Goal: Task Accomplishment & Management: Use online tool/utility

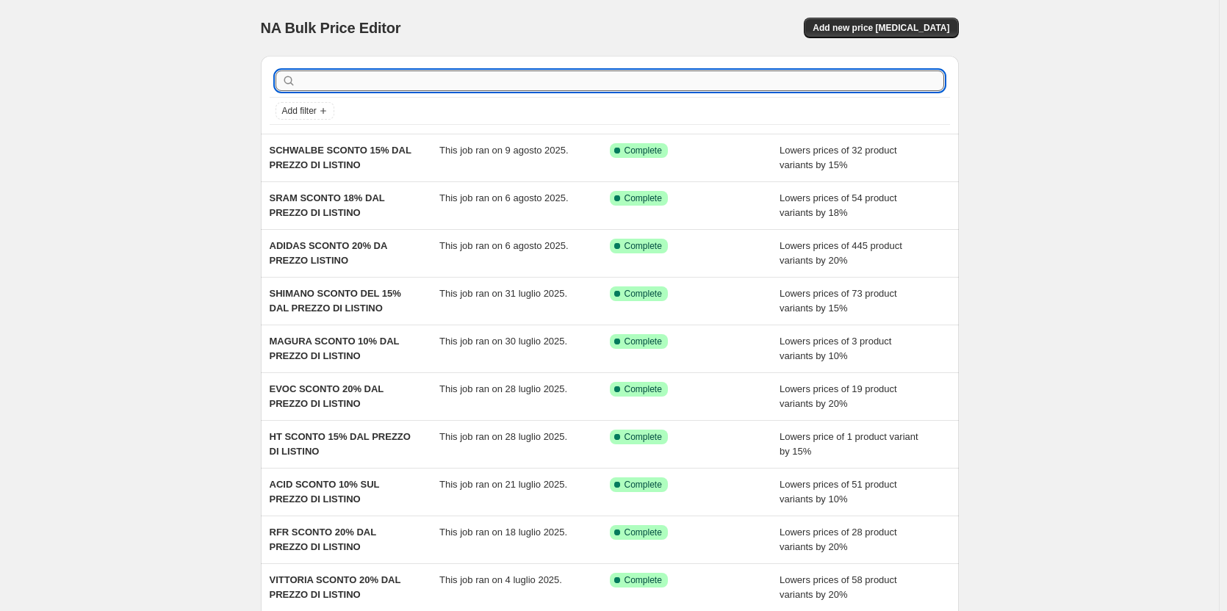
click at [348, 85] on input "text" at bounding box center [621, 81] width 645 height 21
type input "sram"
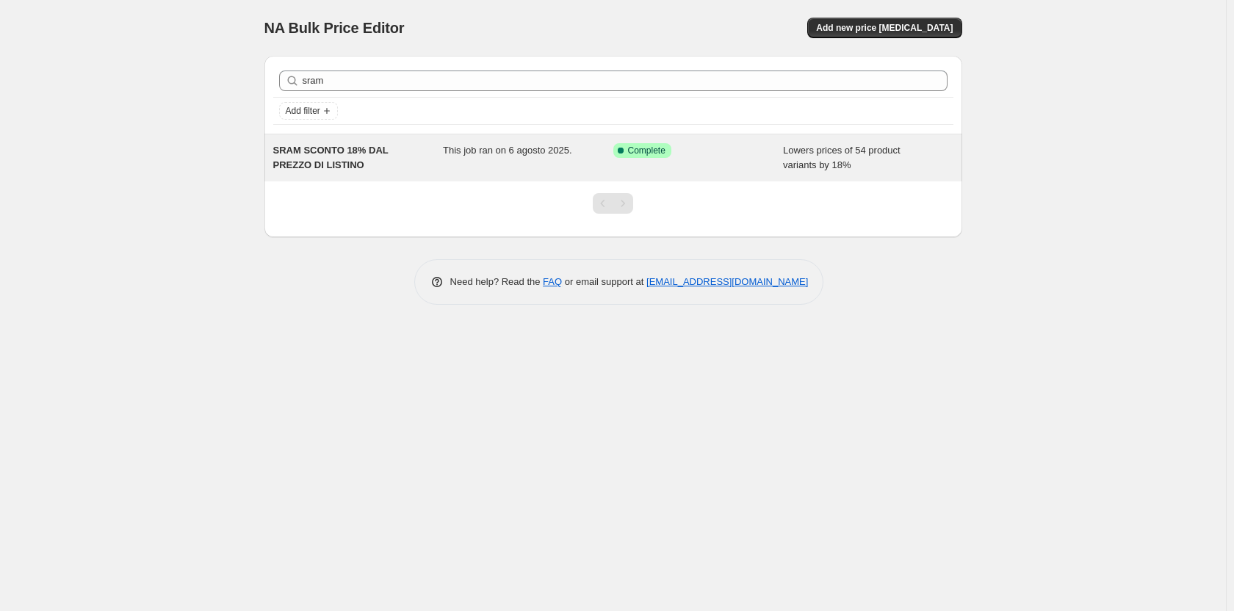
click at [349, 150] on span "SRAM SCONTO 18% DAL PREZZO DI LISTINO" at bounding box center [330, 158] width 115 height 26
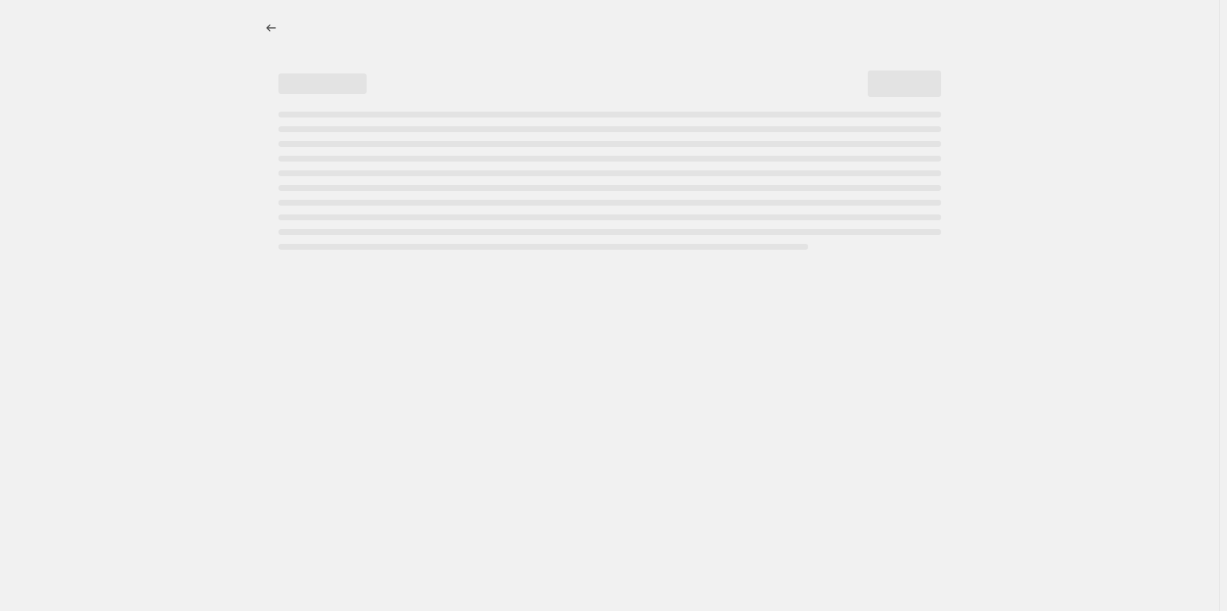
select select "percentage"
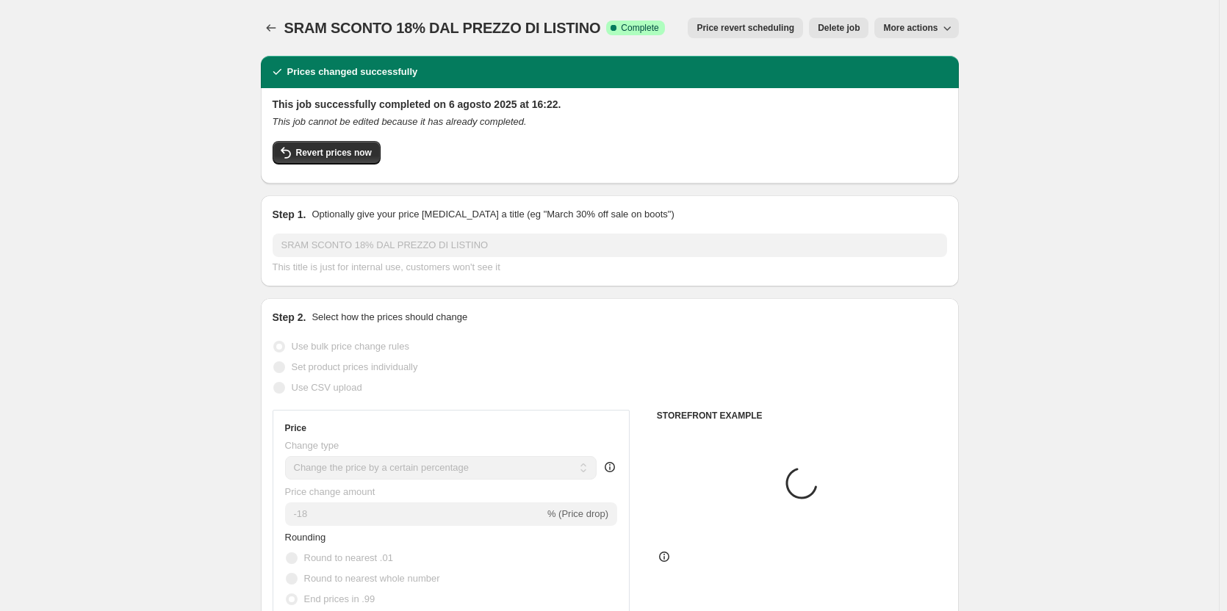
select select "vendor"
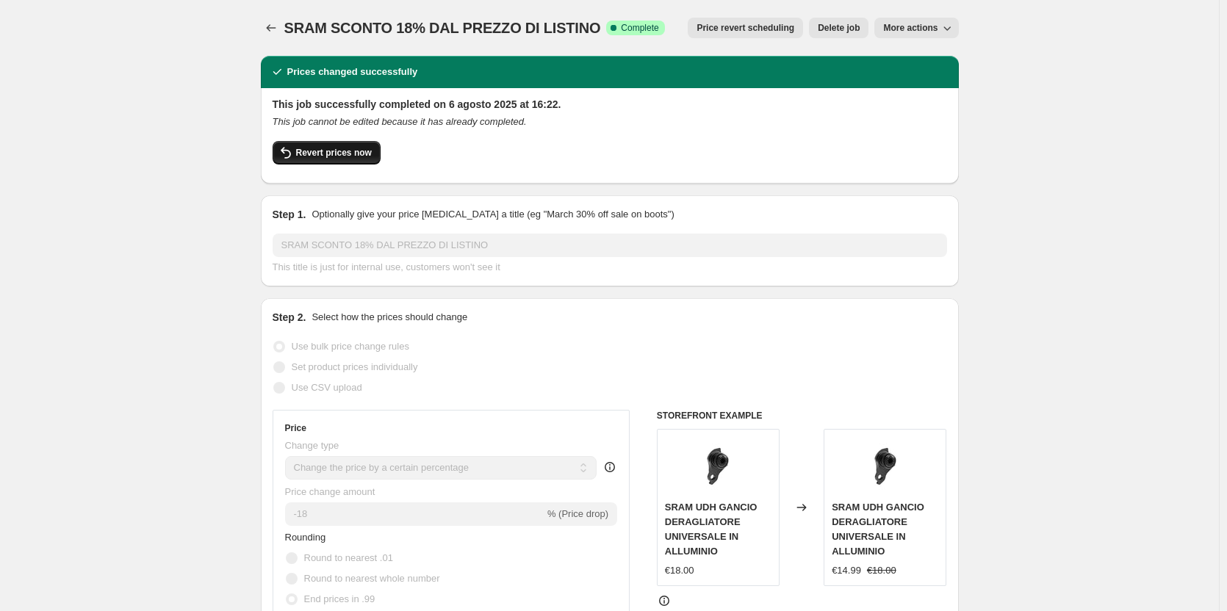
click at [365, 162] on button "Revert prices now" at bounding box center [327, 153] width 108 height 24
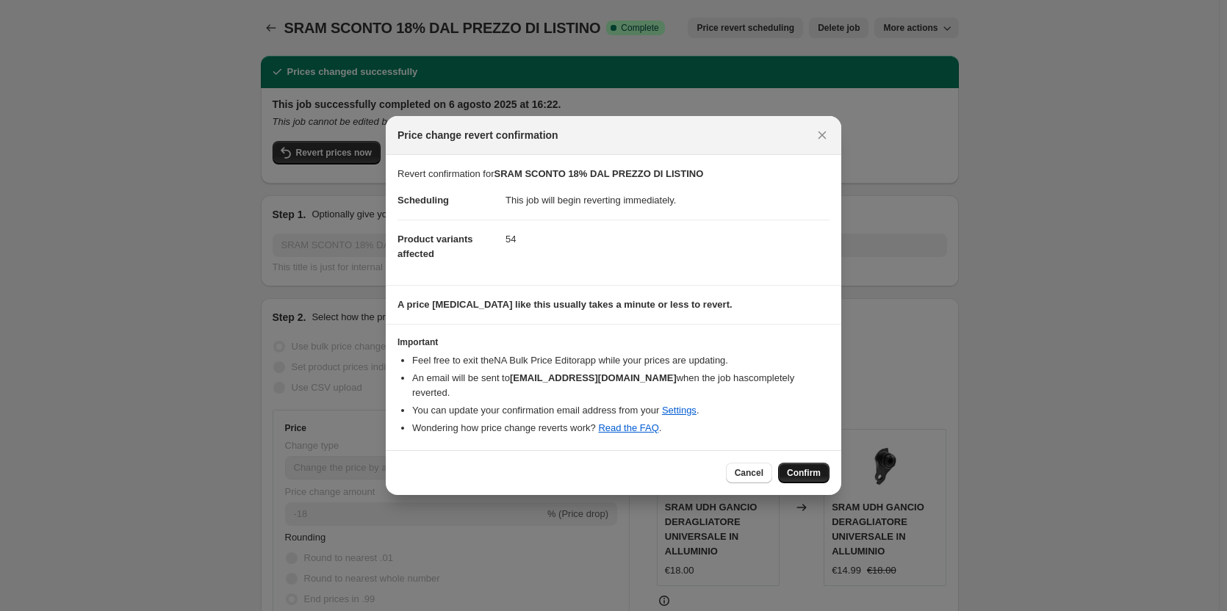
click at [821, 467] on button "Confirm" at bounding box center [803, 473] width 51 height 21
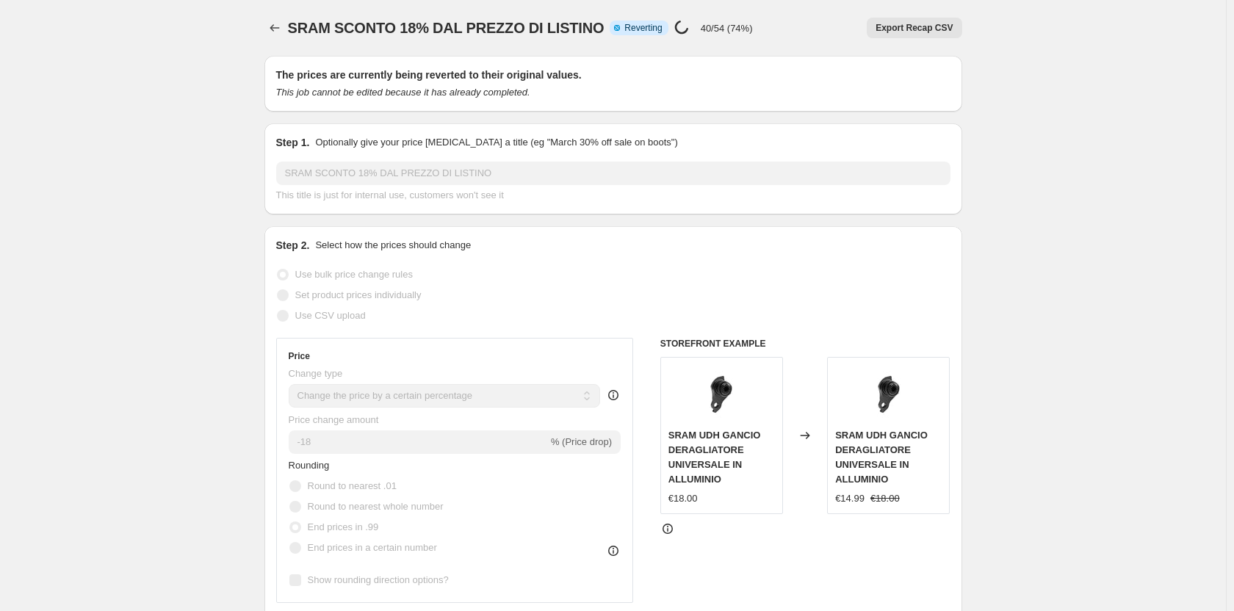
select select "percentage"
select select "vendor"
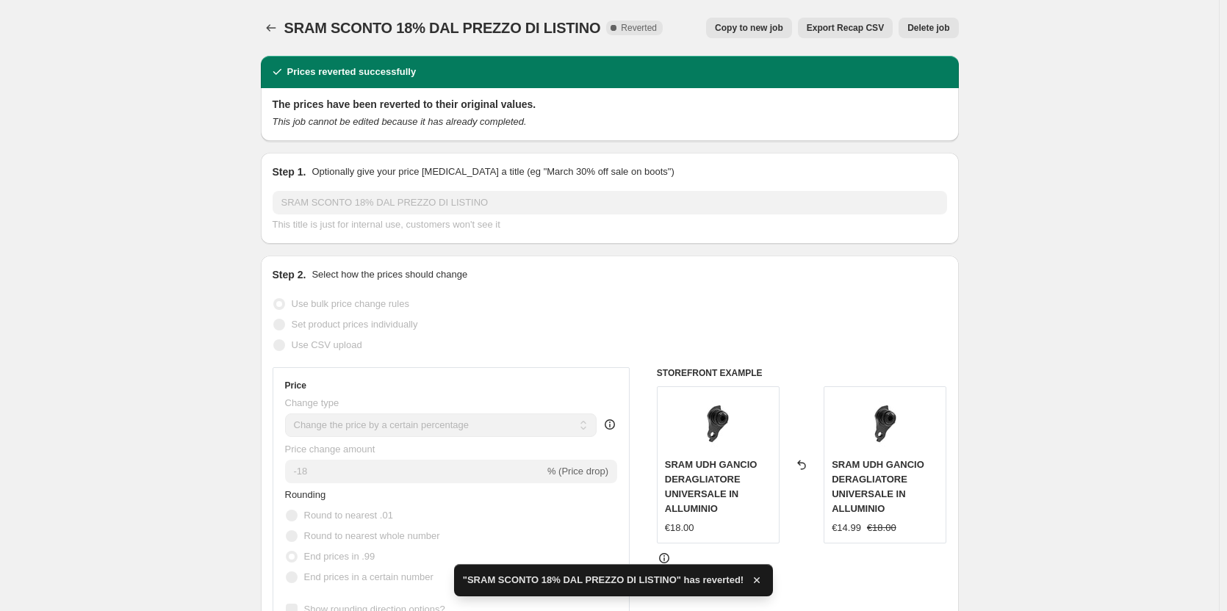
click at [732, 22] on button "Copy to new job" at bounding box center [749, 28] width 86 height 21
select select "percentage"
select select "vendor"
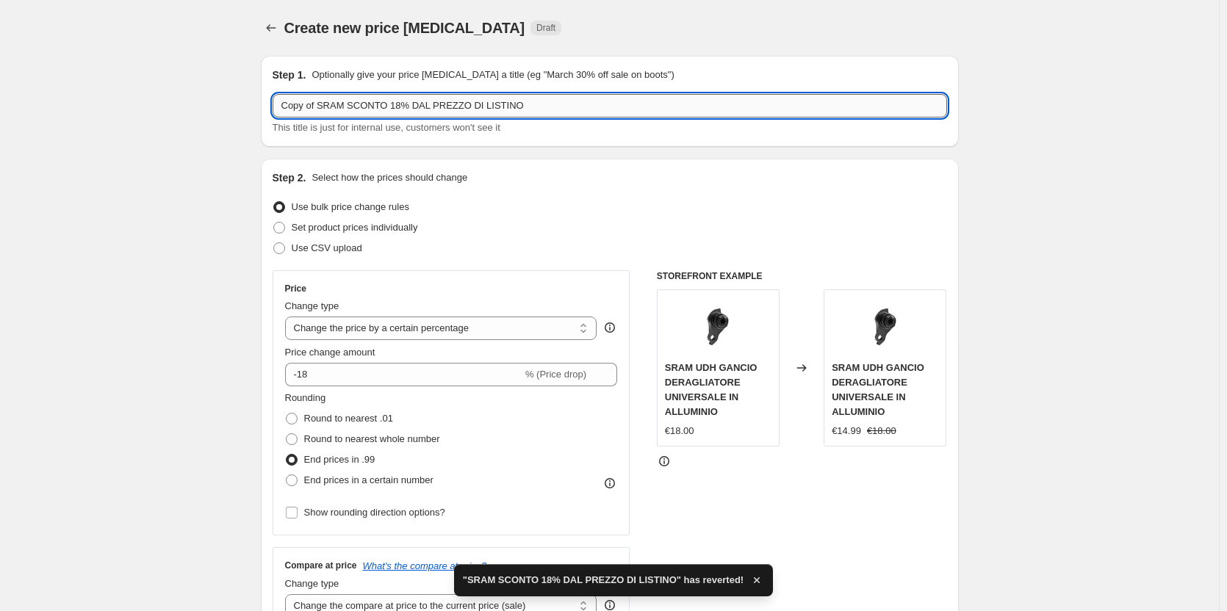
click at [532, 110] on input "Copy of SRAM SCONTO 18% DAL PREZZO DI LISTINO" at bounding box center [610, 106] width 674 height 24
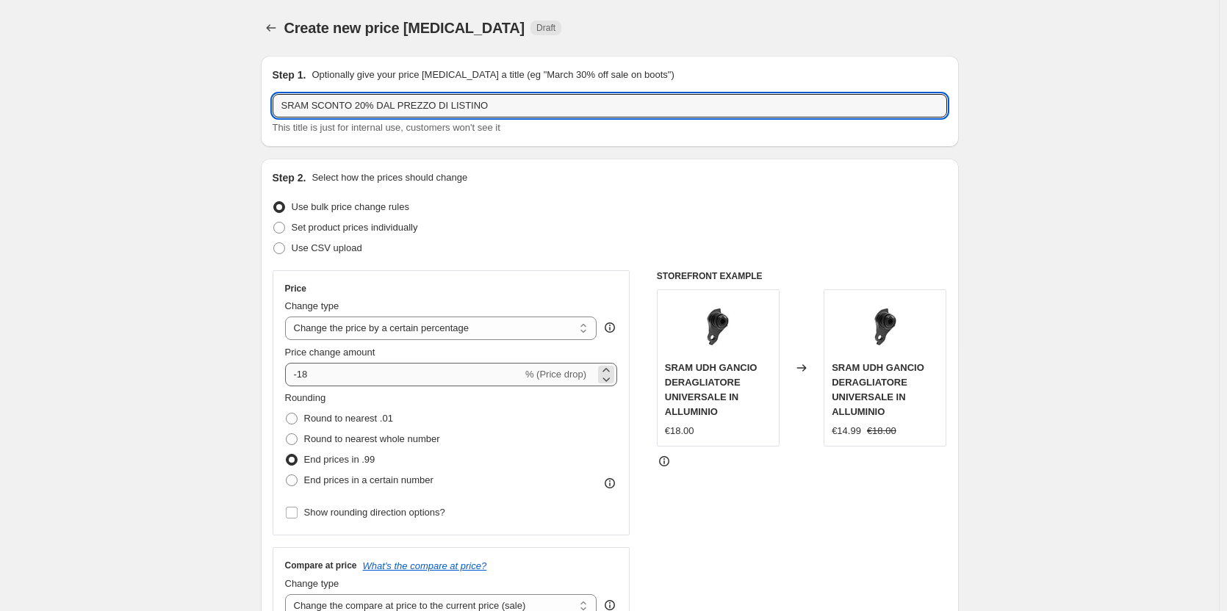
type input "SRAM SCONTO 20% DAL PREZZO DI LISTINO"
click at [357, 380] on input "-18" at bounding box center [403, 375] width 237 height 24
click at [357, 376] on input "-18" at bounding box center [403, 375] width 237 height 24
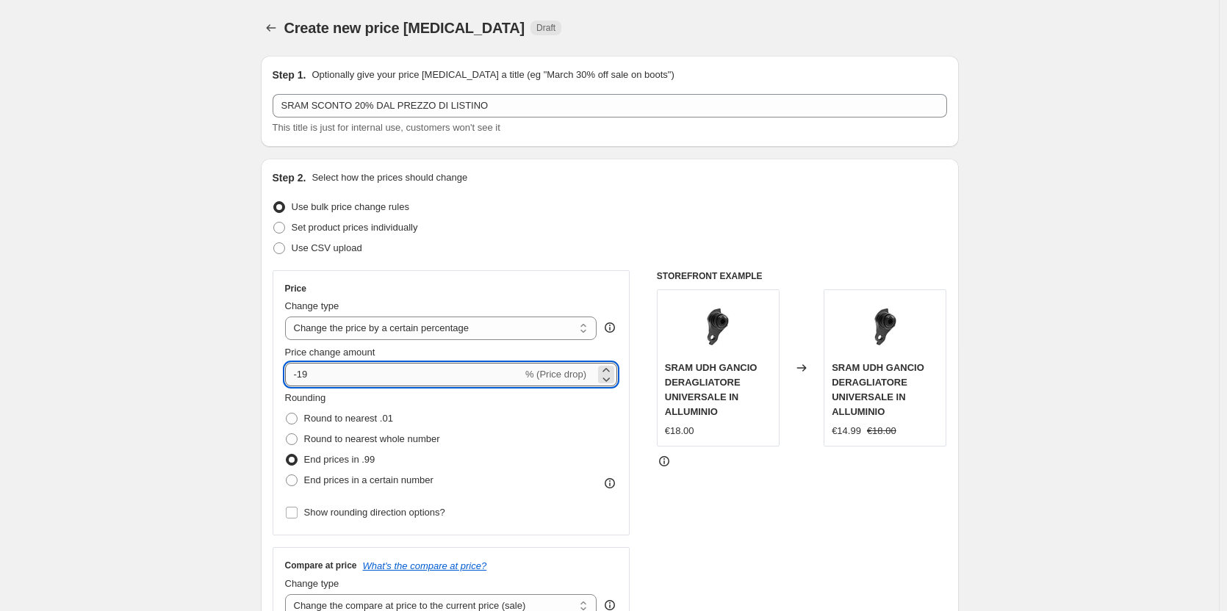
type input "-20"
click at [526, 425] on div "Rounding Round to nearest .01 Round to nearest whole number End prices in .99 E…" at bounding box center [451, 441] width 333 height 100
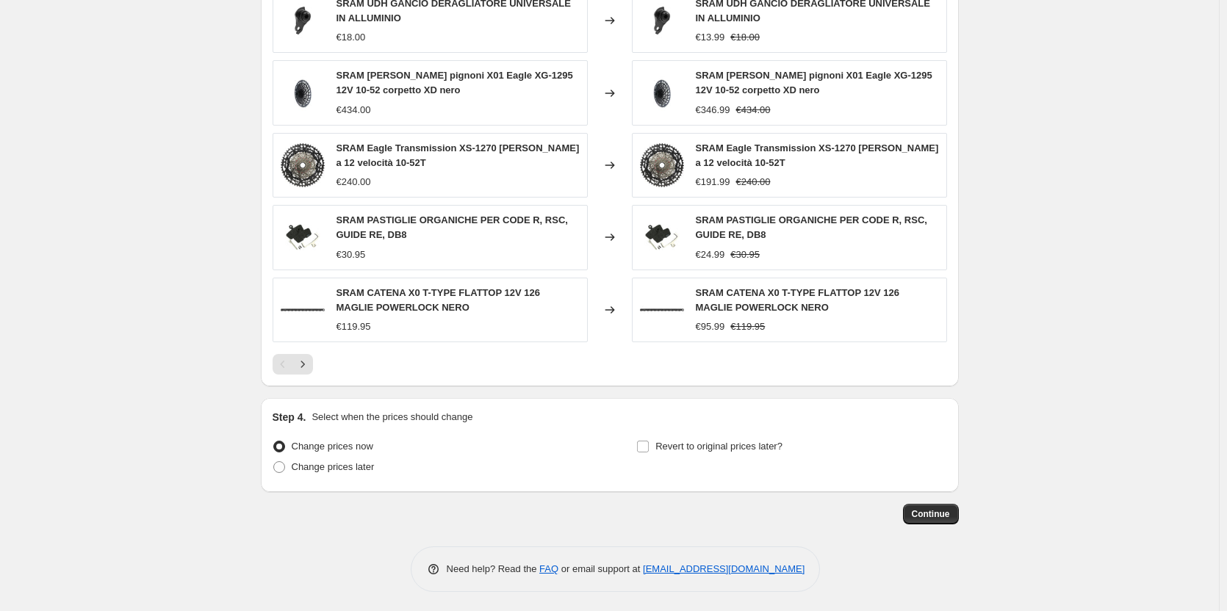
scroll to position [1047, 0]
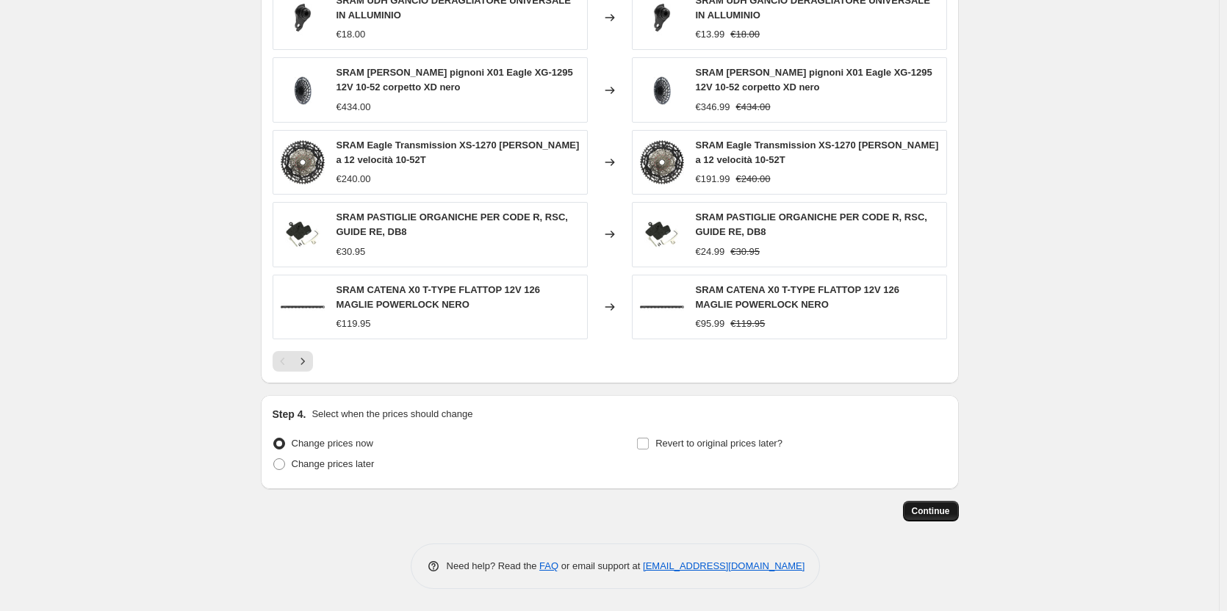
click at [921, 510] on span "Continue" at bounding box center [931, 511] width 38 height 12
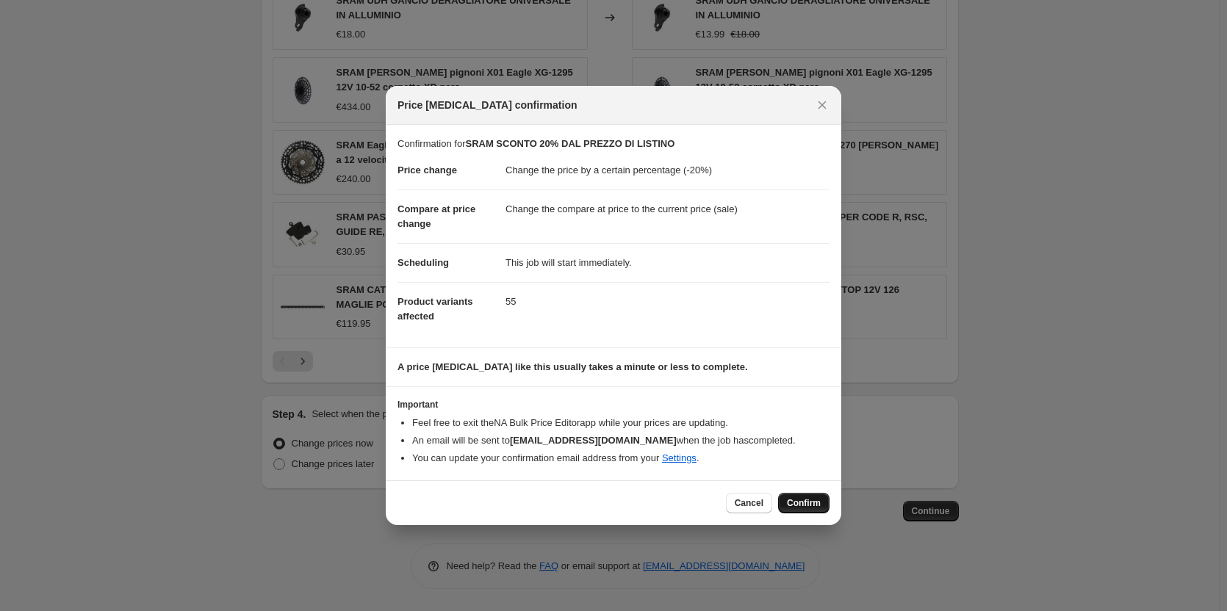
click at [795, 508] on span "Confirm" at bounding box center [804, 503] width 34 height 12
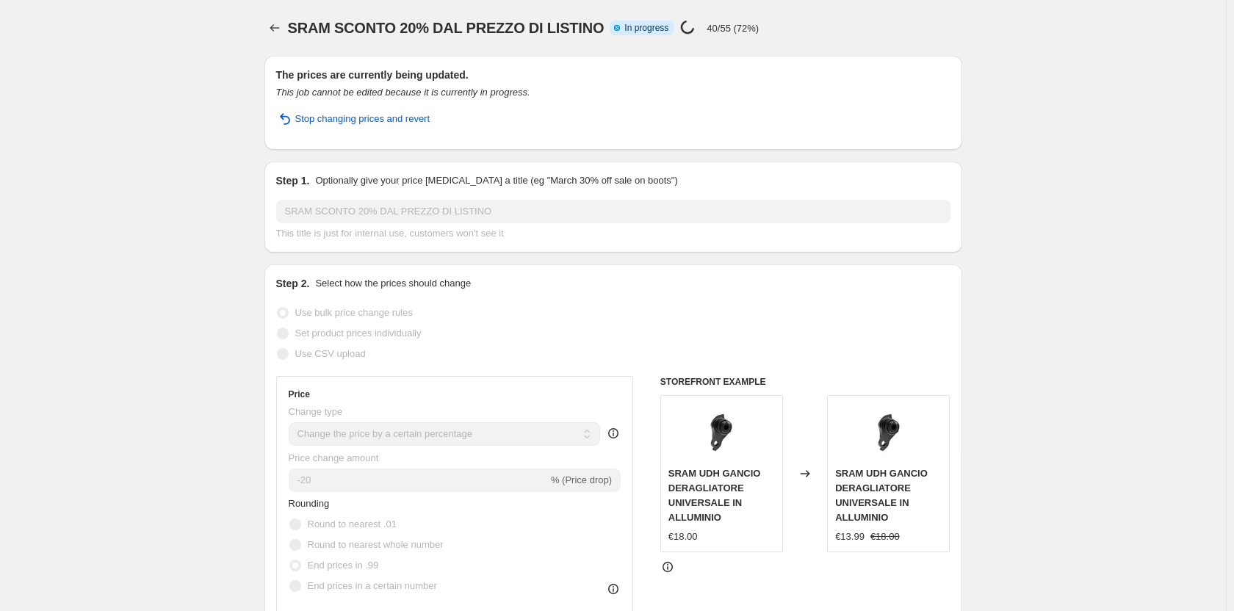
select select "percentage"
select select "vendor"
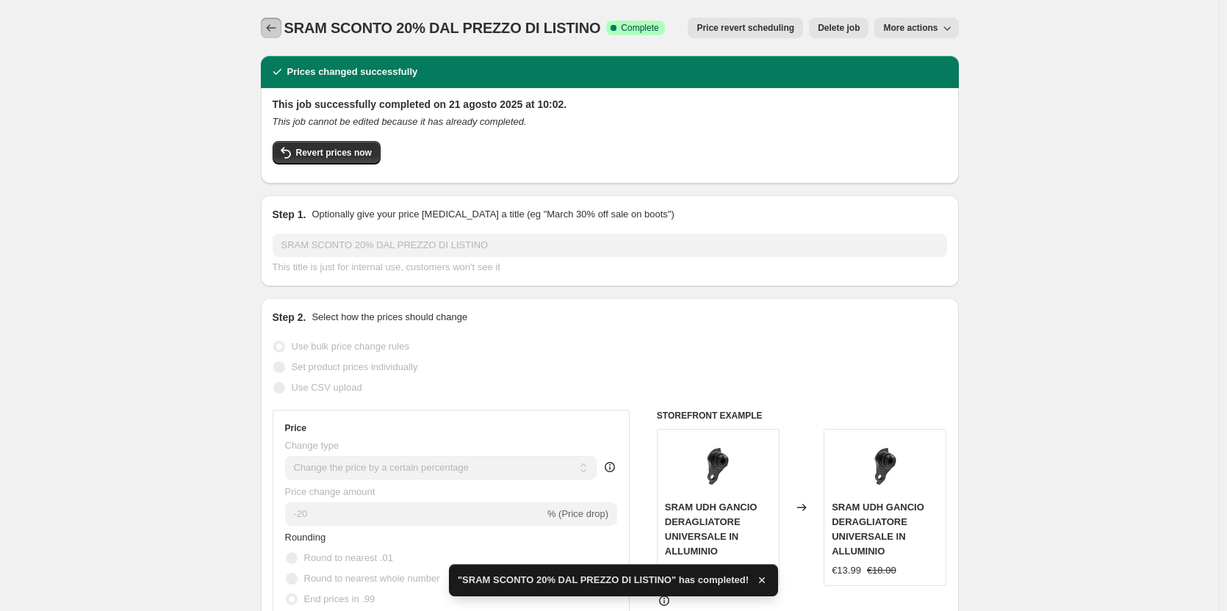
click at [272, 26] on icon "Price change jobs" at bounding box center [271, 28] width 15 height 15
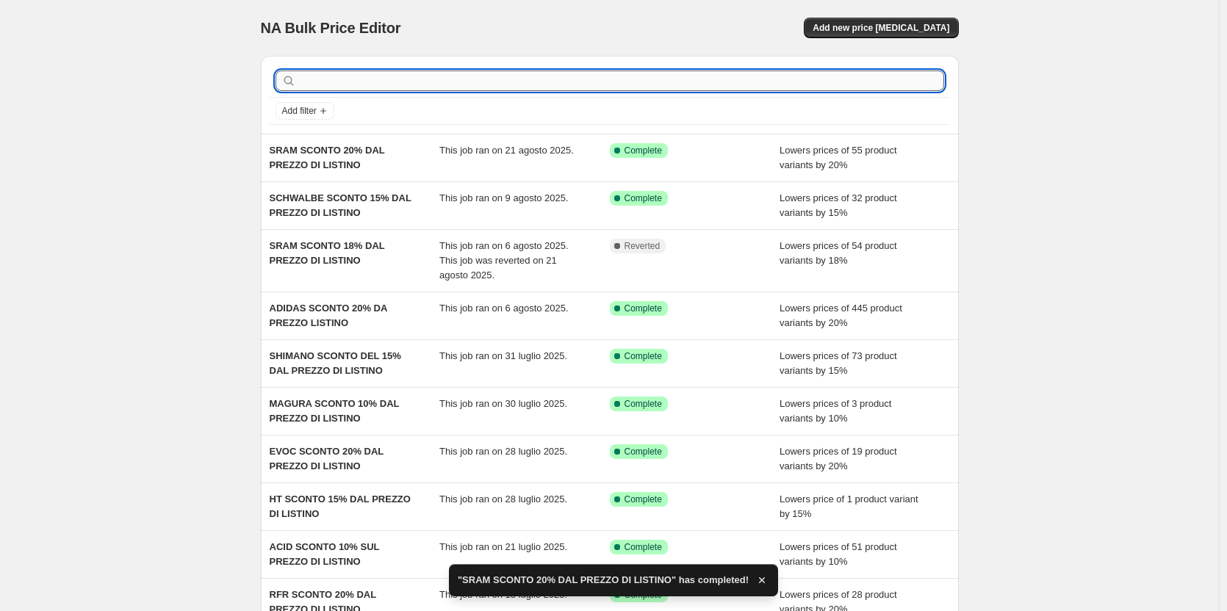
click at [444, 83] on input "text" at bounding box center [621, 81] width 645 height 21
type input "sram"
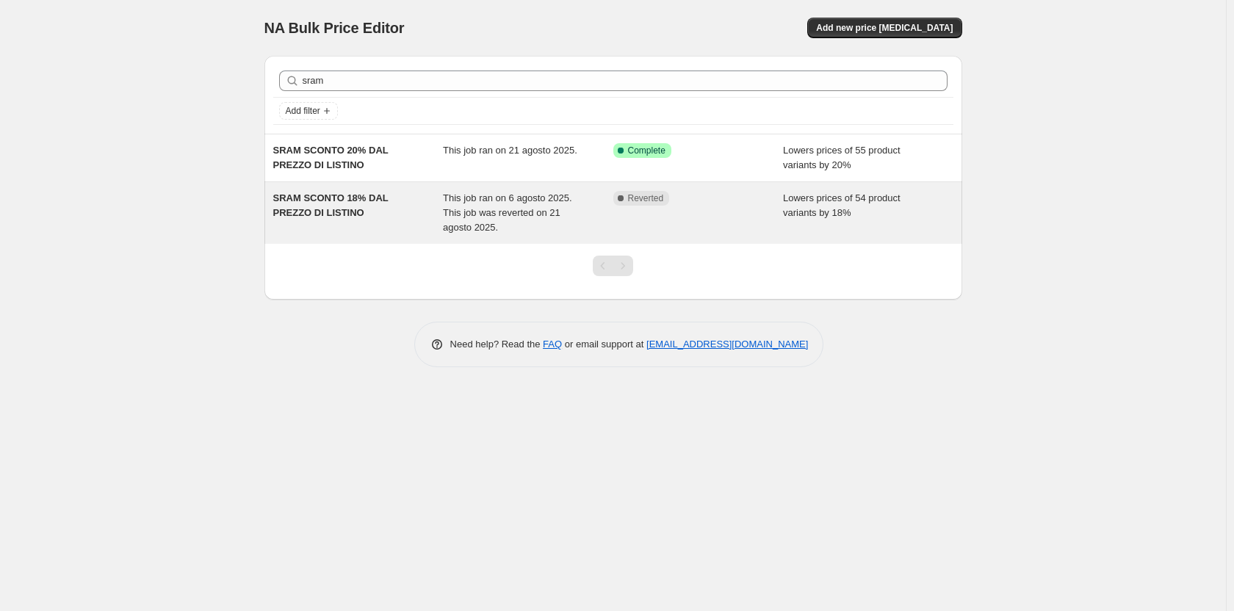
click at [560, 218] on span "This job ran on 6 agosto 2025. This job was reverted on 21 agosto 2025." at bounding box center [507, 212] width 129 height 40
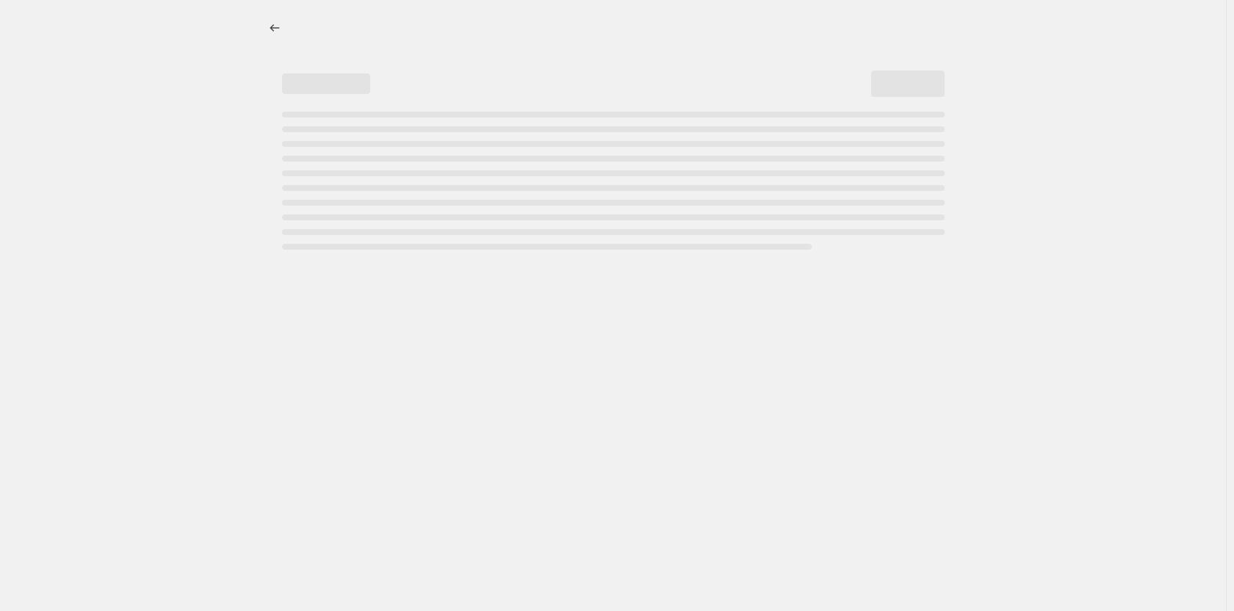
select select "percentage"
select select "vendor"
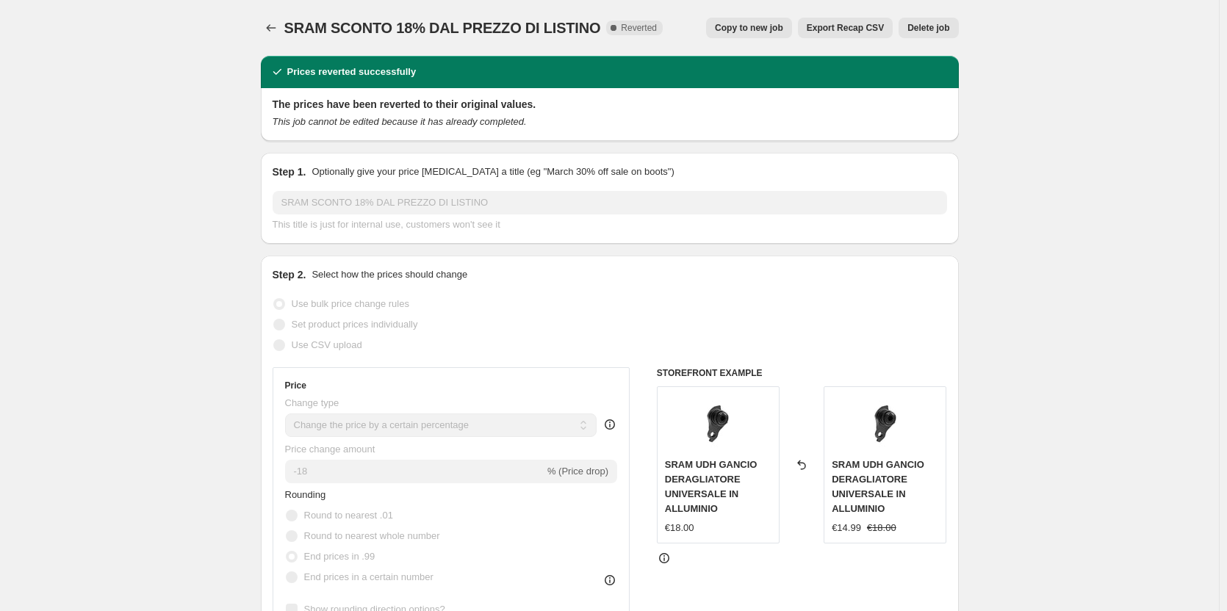
click at [924, 35] on button "Delete job" at bounding box center [927, 28] width 59 height 21
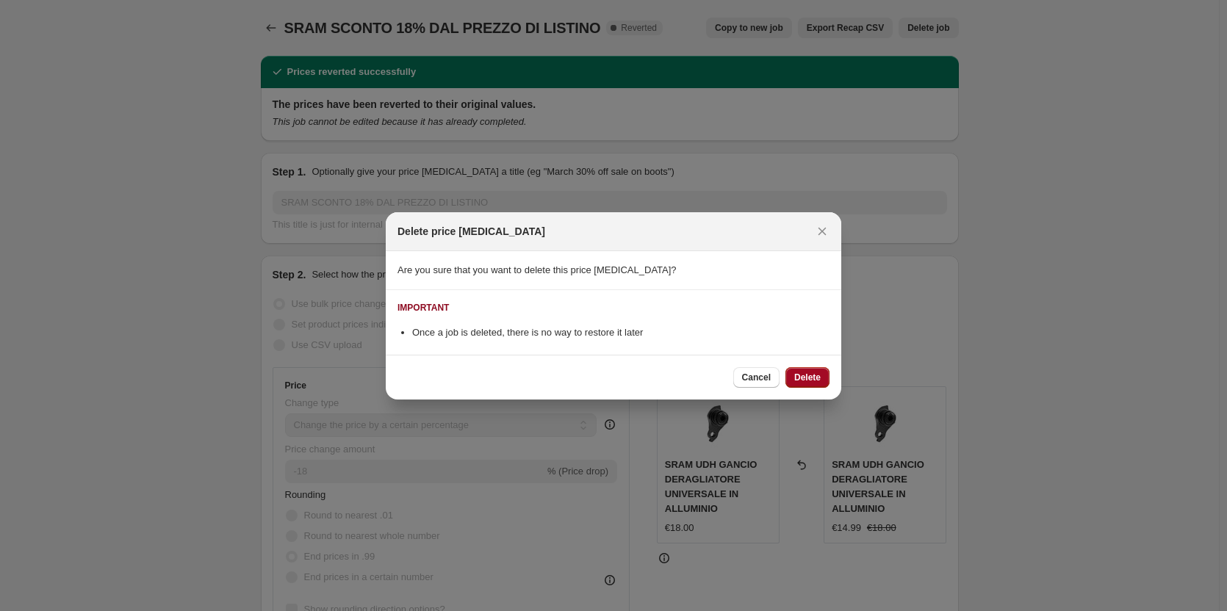
click at [798, 375] on span "Delete" at bounding box center [807, 378] width 26 height 12
